Goal: Task Accomplishment & Management: Use online tool/utility

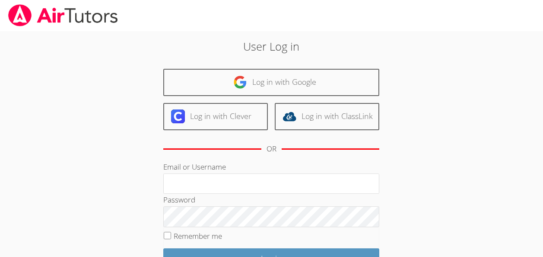
click at [220, 101] on div "Log in with Google Log in with Clever Log in with ClassLink OR" at bounding box center [271, 115] width 216 height 92
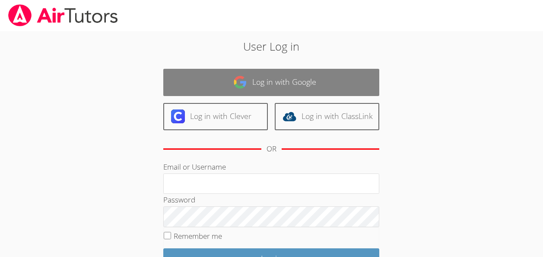
click at [219, 89] on link "Log in with Google" at bounding box center [271, 82] width 216 height 27
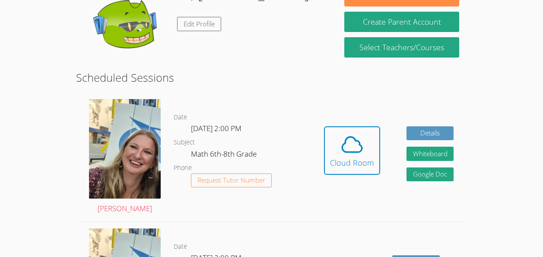
scroll to position [161, 0]
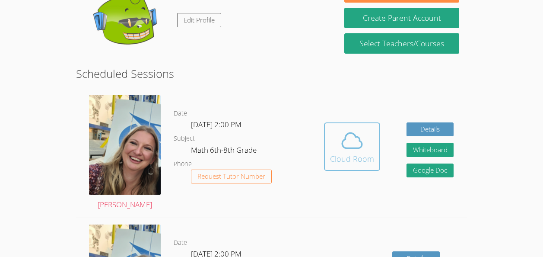
click at [350, 133] on icon at bounding box center [352, 140] width 20 height 15
click at [371, 145] on span at bounding box center [352, 140] width 44 height 24
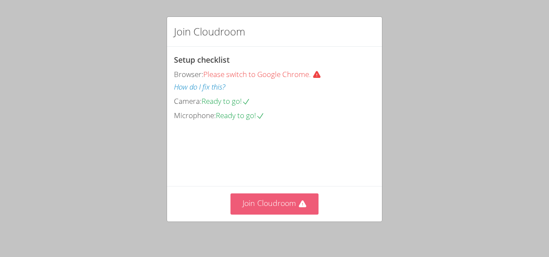
click at [254, 210] on button "Join Cloudroom" at bounding box center [275, 203] width 89 height 21
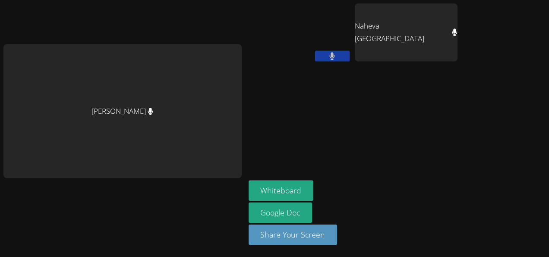
click at [350, 133] on aside "[PERSON_NAME] Saint-Louis Whiteboard Google Doc Share Your Screen" at bounding box center [353, 128] width 216 height 257
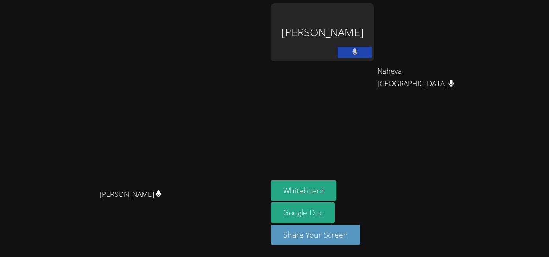
click at [374, 26] on div "[PERSON_NAME]" at bounding box center [322, 32] width 103 height 58
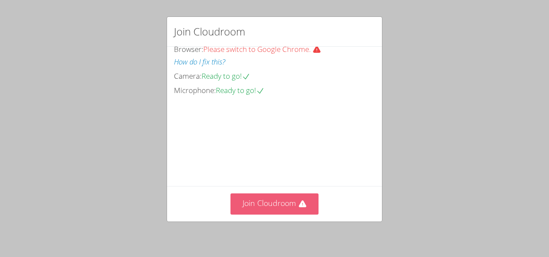
scroll to position [51, 0]
click at [276, 206] on button "Join Cloudroom" at bounding box center [275, 203] width 89 height 21
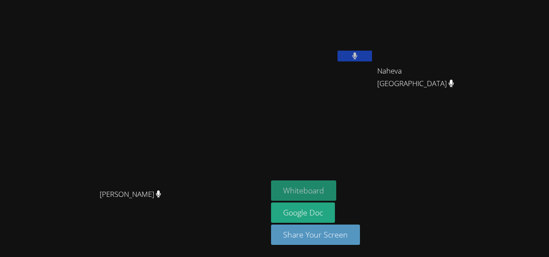
click at [300, 190] on button "Whiteboard" at bounding box center [303, 190] width 65 height 20
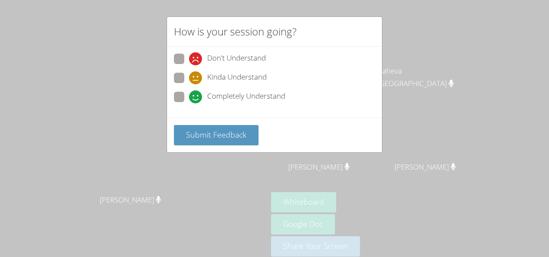
click at [171, 92] on div "Don't Understand Kinda Understand Completely Understand" at bounding box center [274, 82] width 215 height 71
click at [184, 101] on label "Completely Understand" at bounding box center [229, 98] width 111 height 12
click at [189, 99] on input "Completely Understand" at bounding box center [192, 95] width 7 height 7
radio input "true"
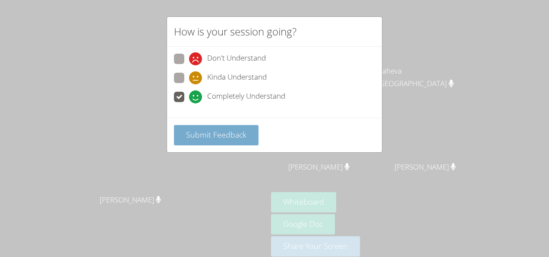
click at [191, 142] on button "Submit Feedback" at bounding box center [216, 135] width 85 height 20
